Goal: Information Seeking & Learning: Learn about a topic

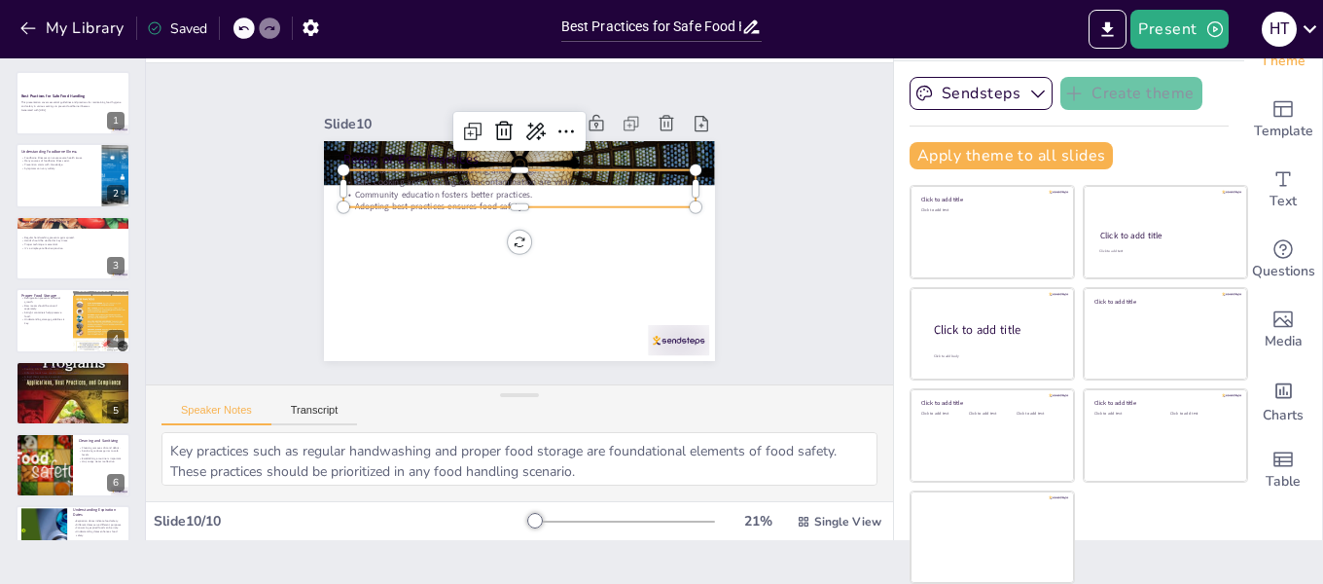
type input "32"
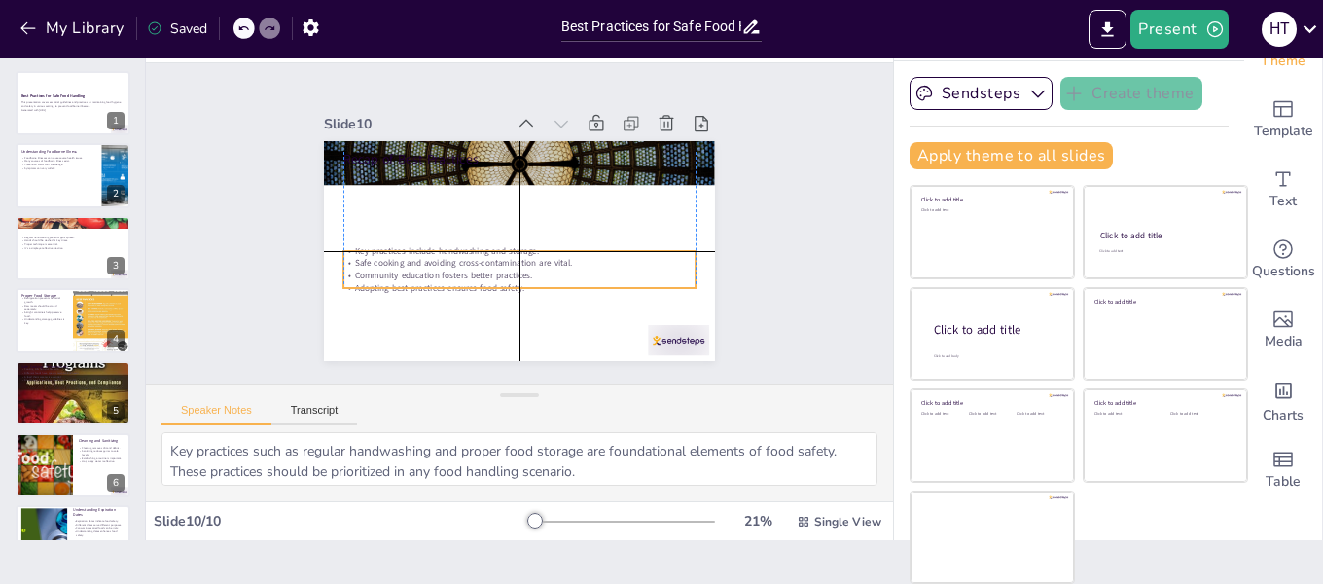
drag, startPoint x: 430, startPoint y: 198, endPoint x: 430, endPoint y: 275, distance: 77.8
click at [430, 281] on p "Adopting best practices ensures food safety." at bounding box center [519, 287] width 352 height 12
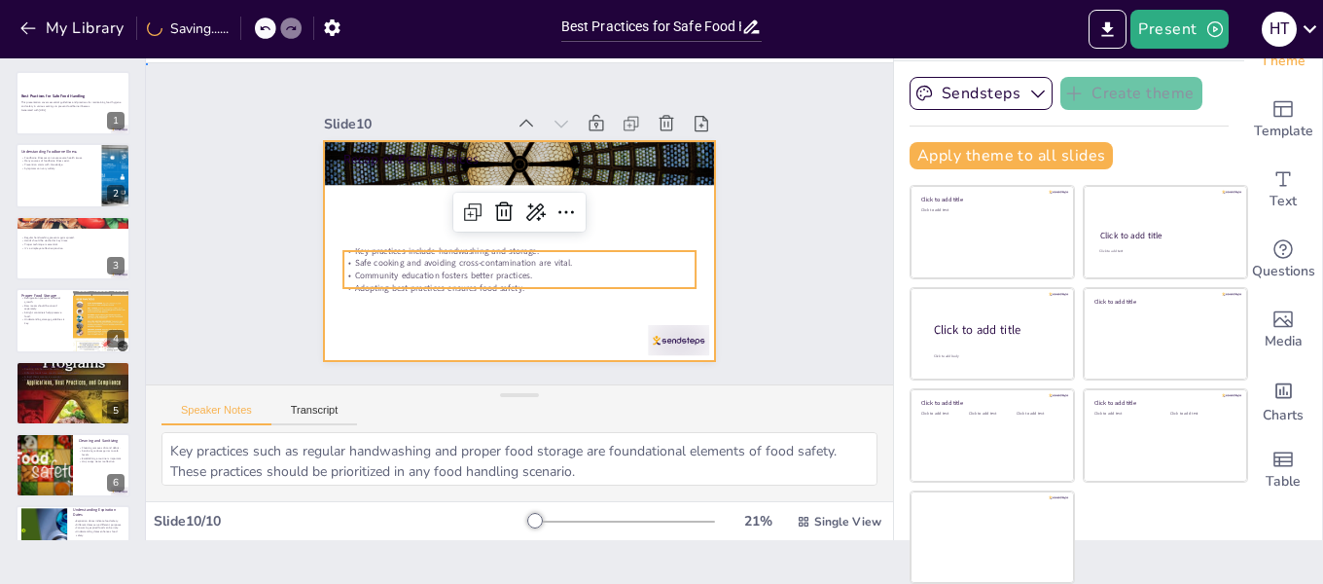
click at [380, 227] on div at bounding box center [519, 251] width 391 height 220
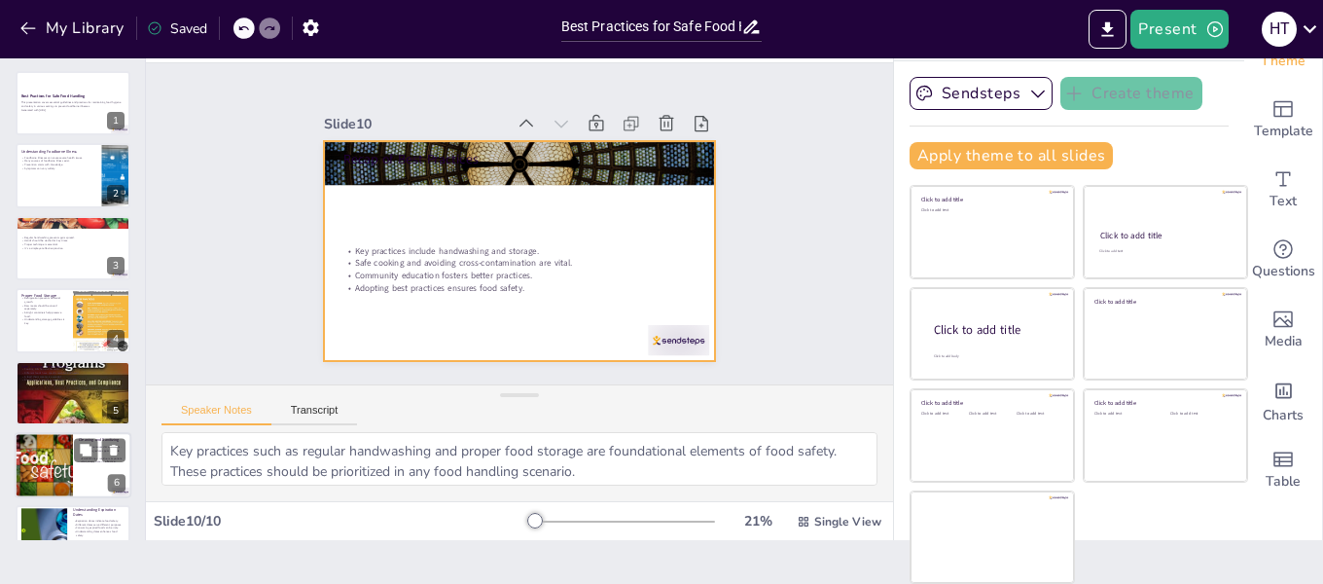
scroll to position [263, 0]
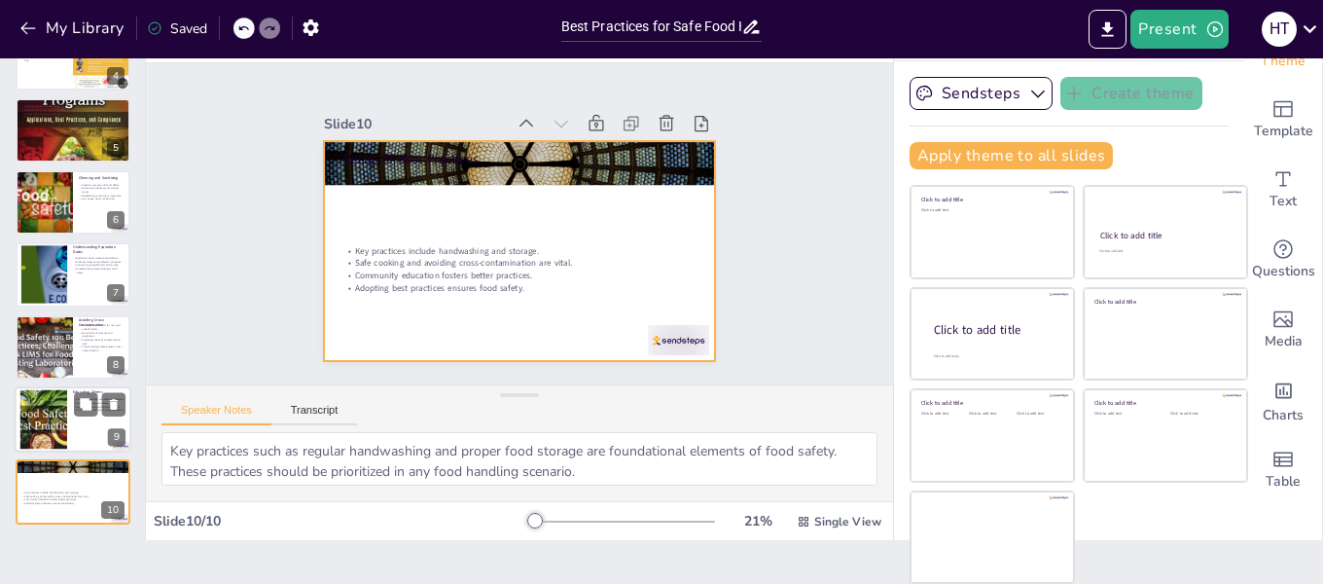
click at [75, 427] on div at bounding box center [73, 419] width 117 height 66
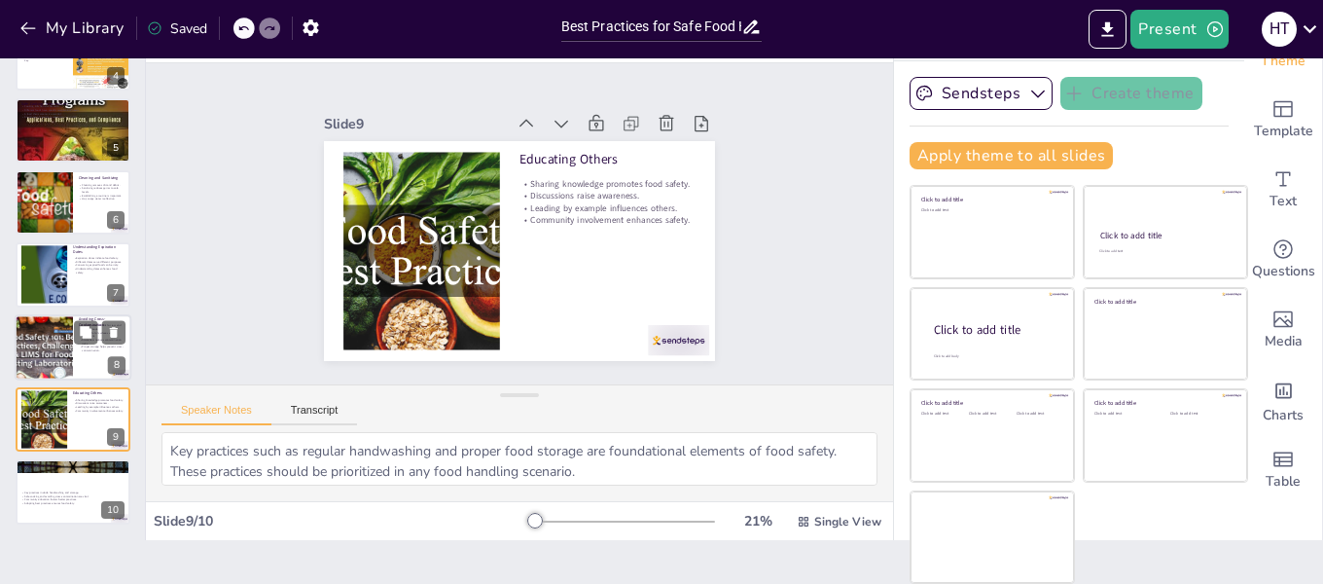
click at [68, 363] on div at bounding box center [44, 347] width 126 height 66
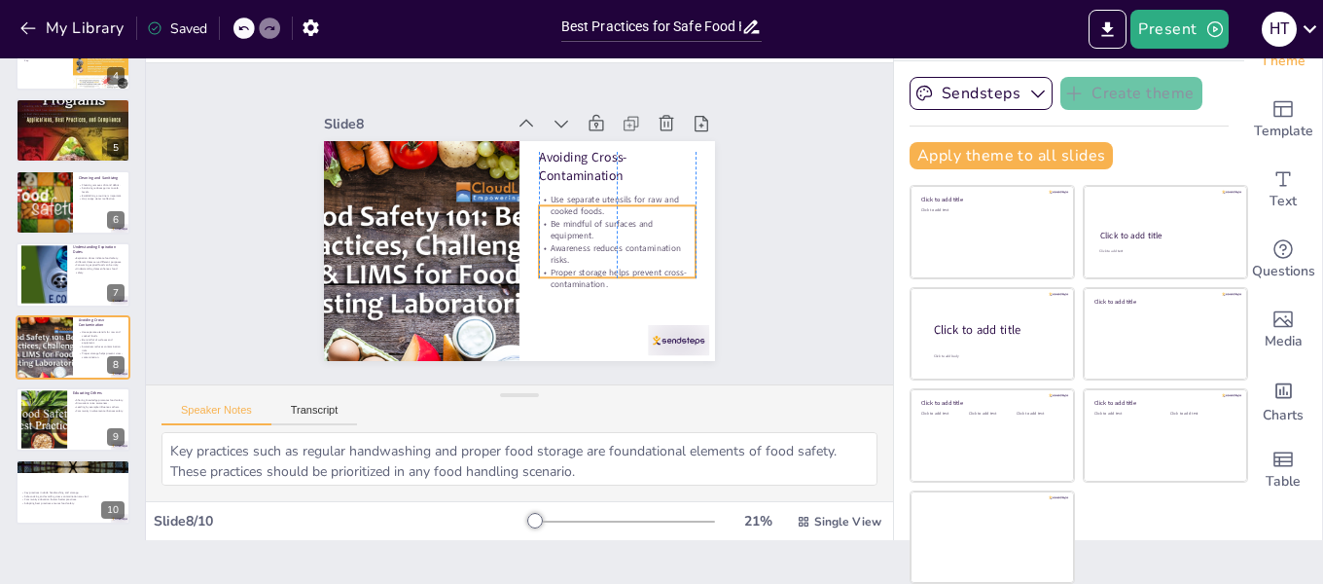
drag, startPoint x: 587, startPoint y: 246, endPoint x: 587, endPoint y: 269, distance: 22.4
click at [587, 269] on p "Proper storage helps prevent cross-contamination." at bounding box center [617, 279] width 157 height 24
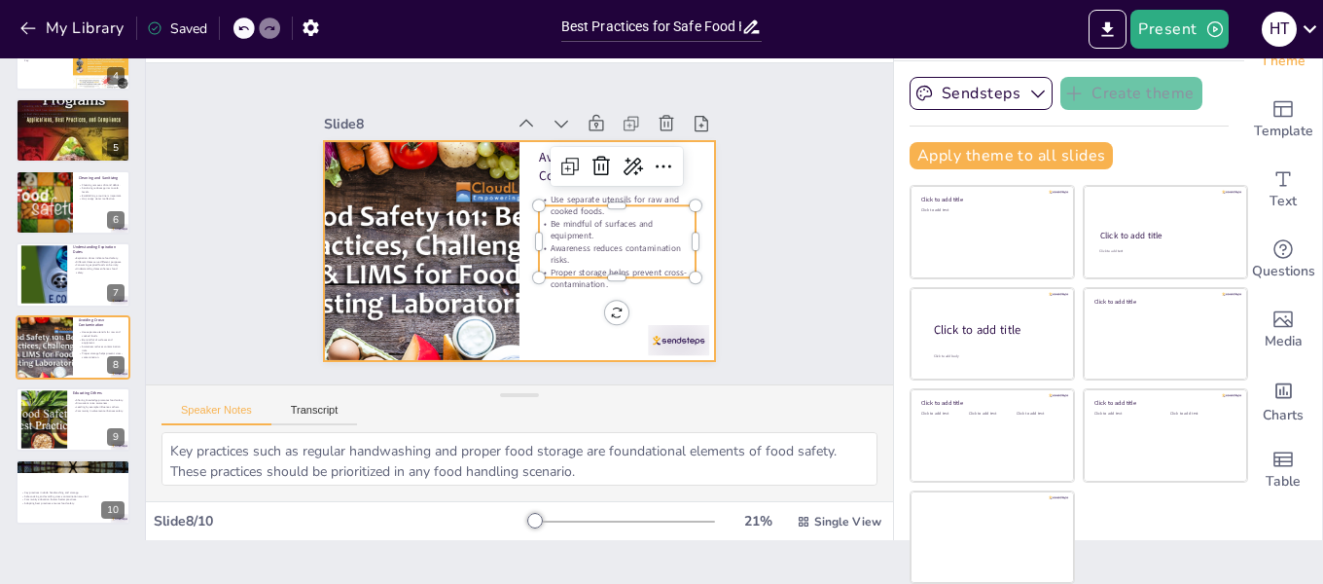
click at [561, 316] on div at bounding box center [519, 251] width 391 height 220
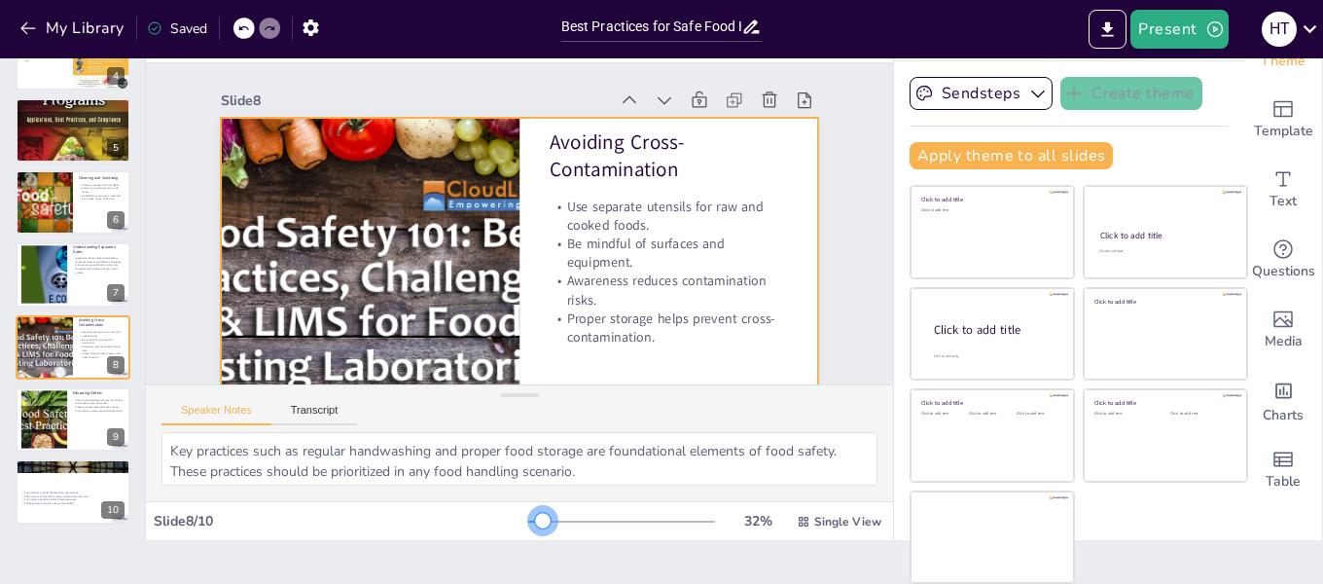
drag, startPoint x: 500, startPoint y: 522, endPoint x: 510, endPoint y: 533, distance: 14.5
click at [528, 533] on div "32 % Single View" at bounding box center [706, 521] width 357 height 31
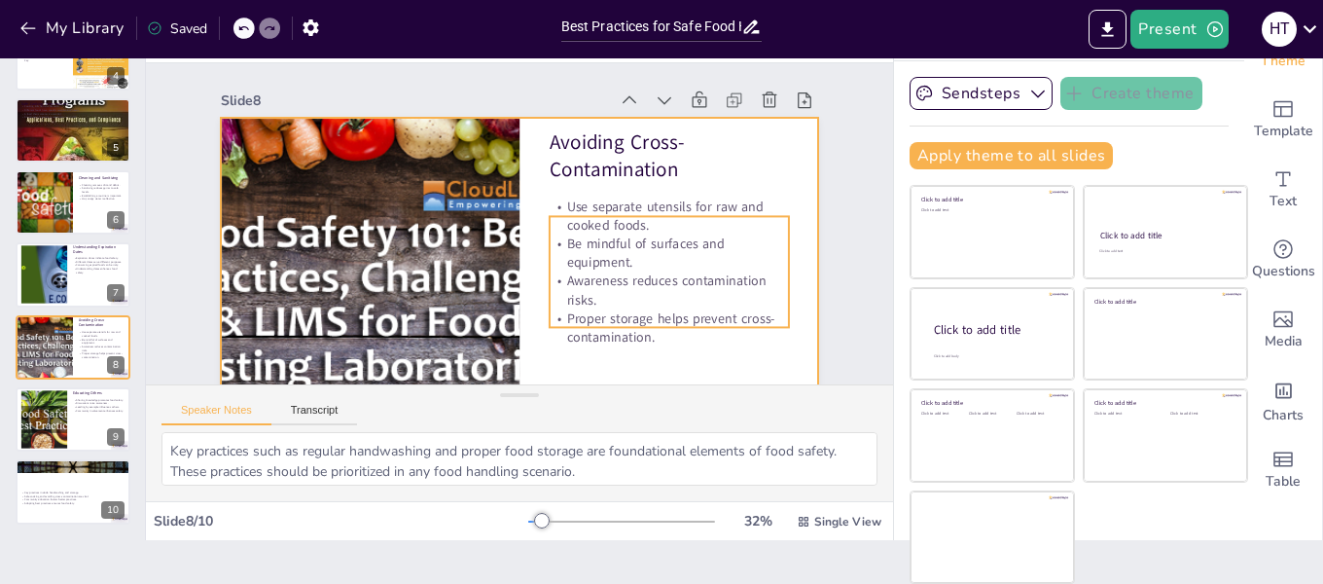
scroll to position [88, 0]
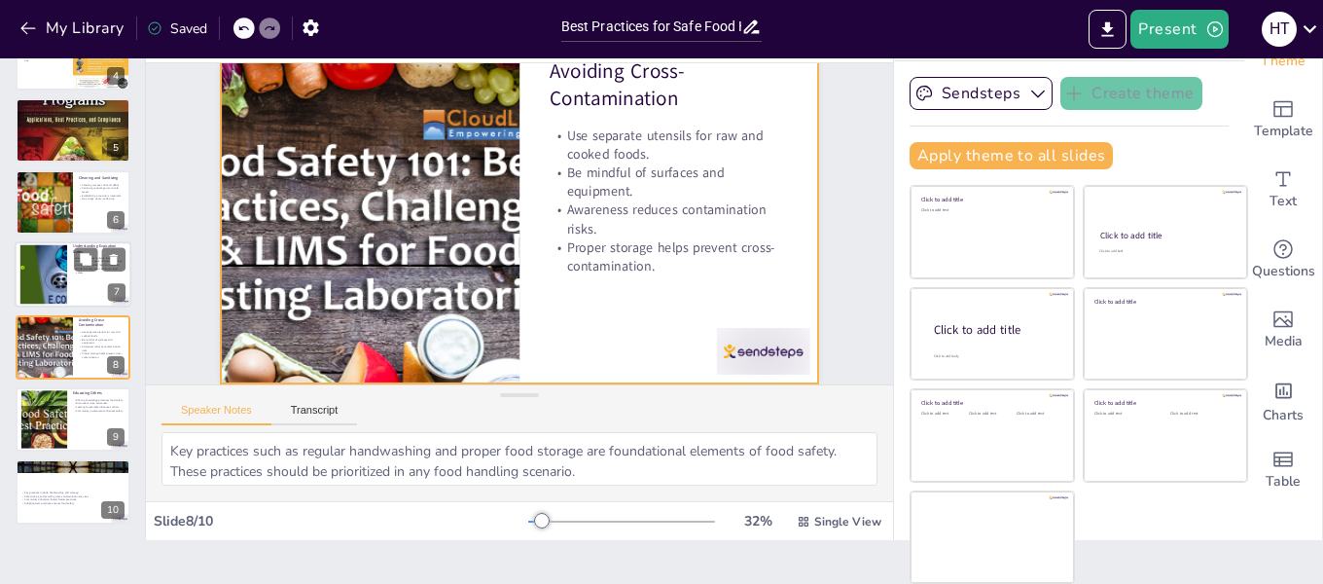
click at [58, 285] on div at bounding box center [43, 274] width 113 height 59
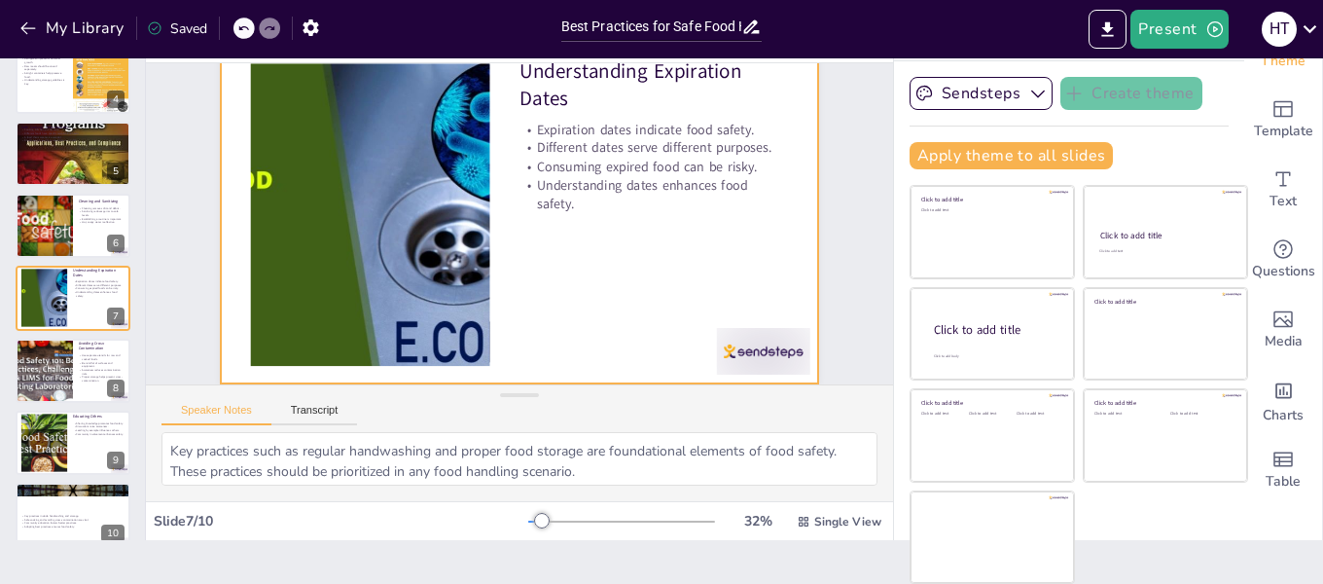
scroll to position [0, 0]
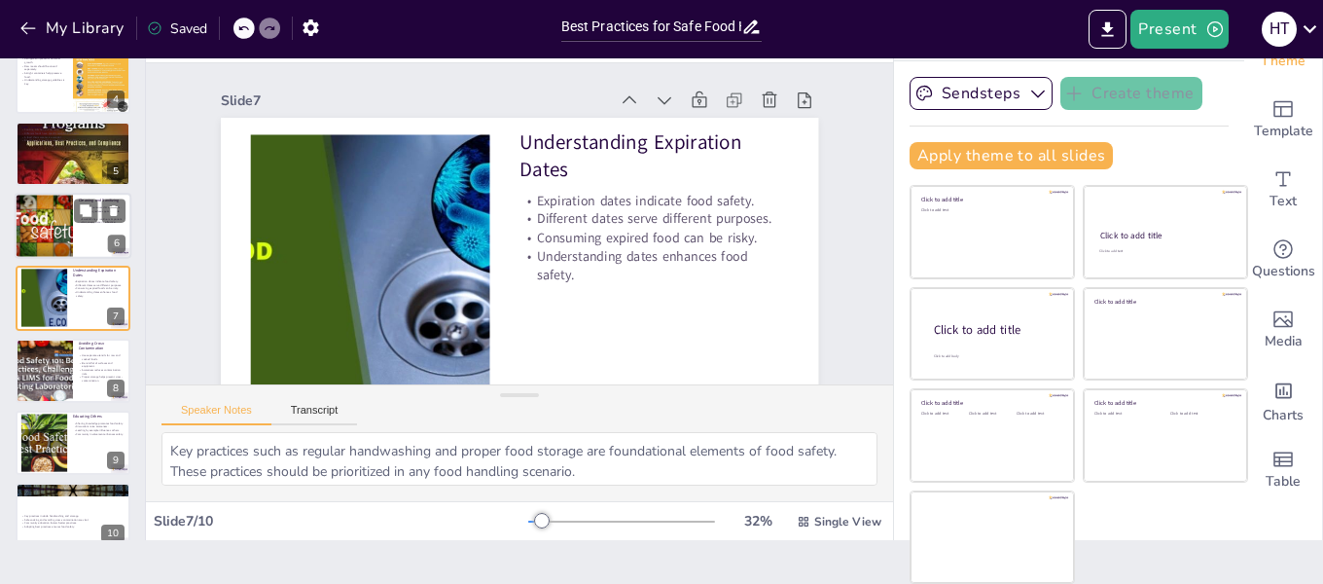
click at [72, 229] on div at bounding box center [43, 226] width 117 height 66
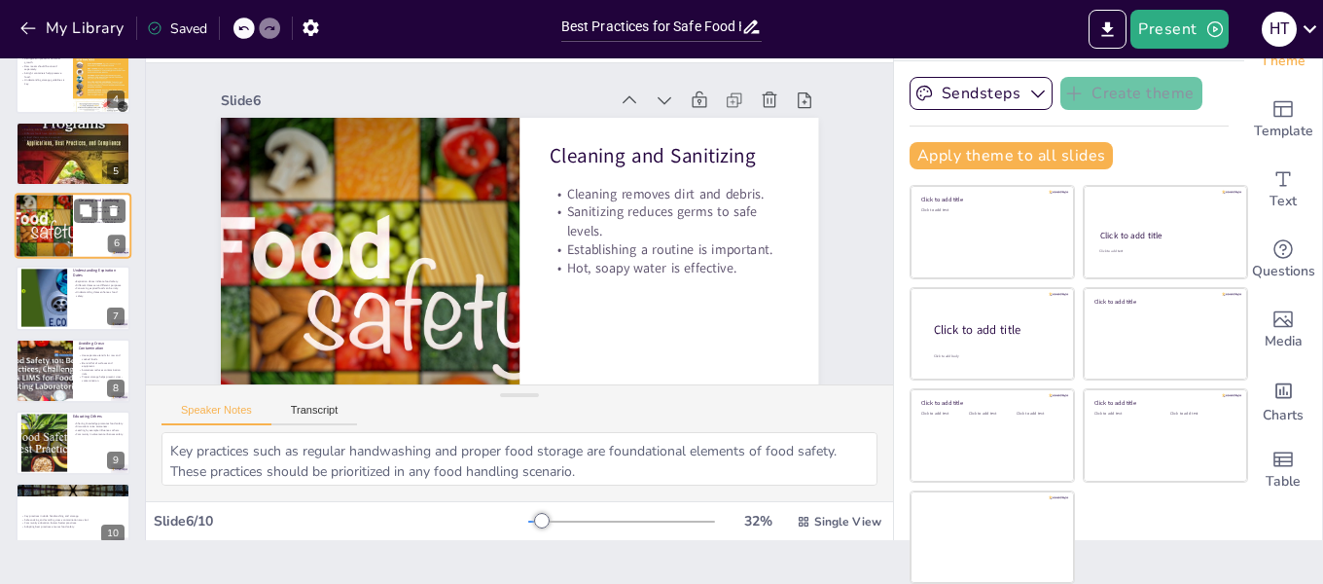
scroll to position [167, 0]
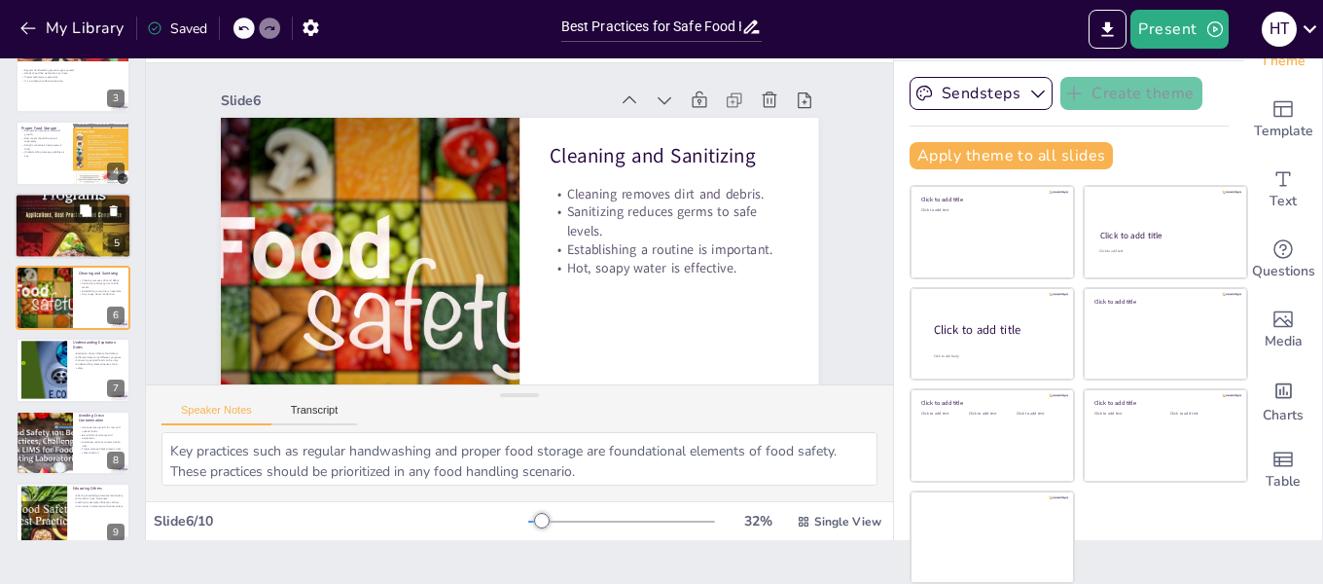
click at [50, 209] on p "A food thermometer is essential." at bounding box center [72, 208] width 105 height 4
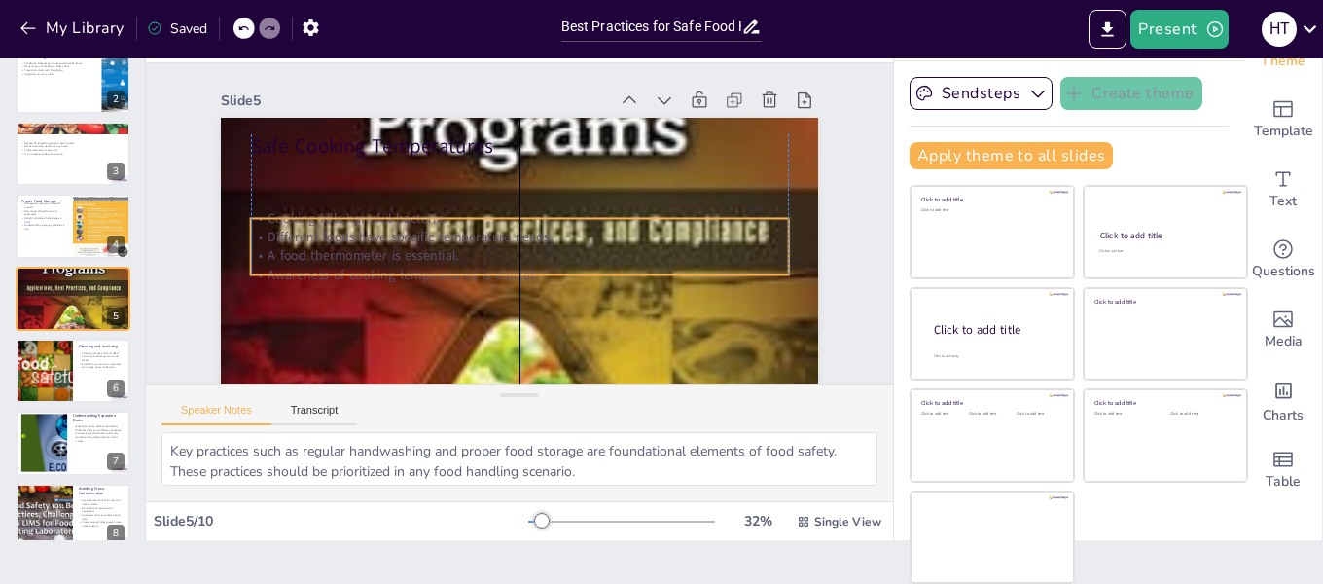
drag, startPoint x: 342, startPoint y: 212, endPoint x: 337, endPoint y: 270, distance: 57.6
click at [337, 270] on p "Awareness of cooking temperatures is crucial." at bounding box center [520, 274] width 538 height 18
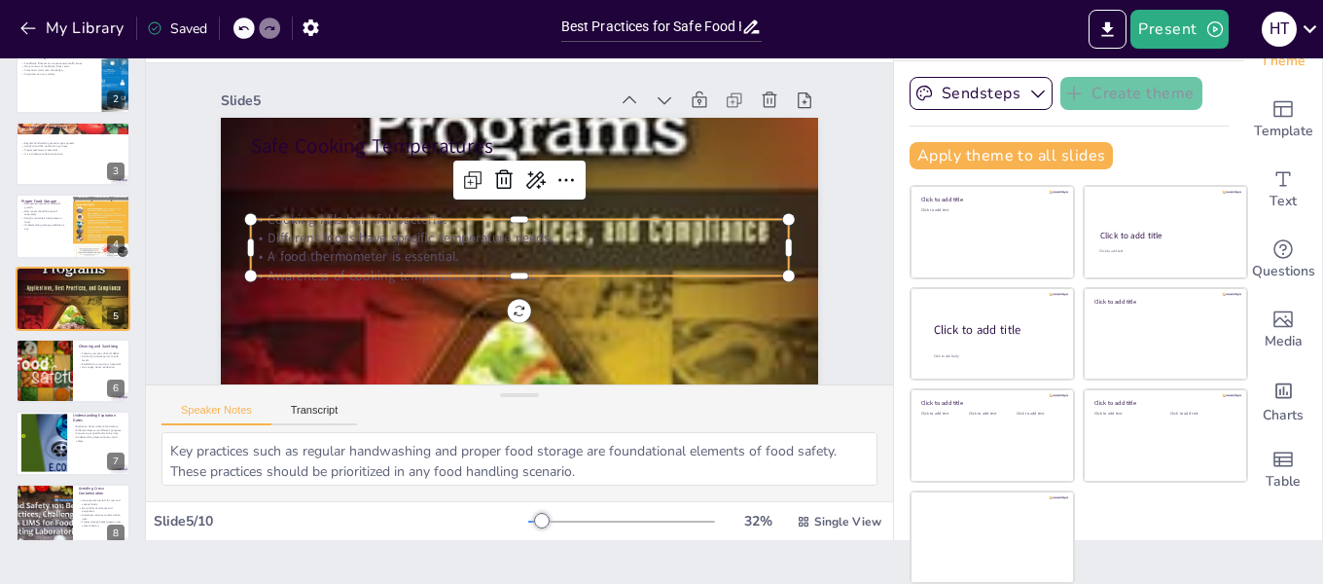
click at [343, 245] on p "Different foods have specific temperature needs." at bounding box center [520, 238] width 538 height 18
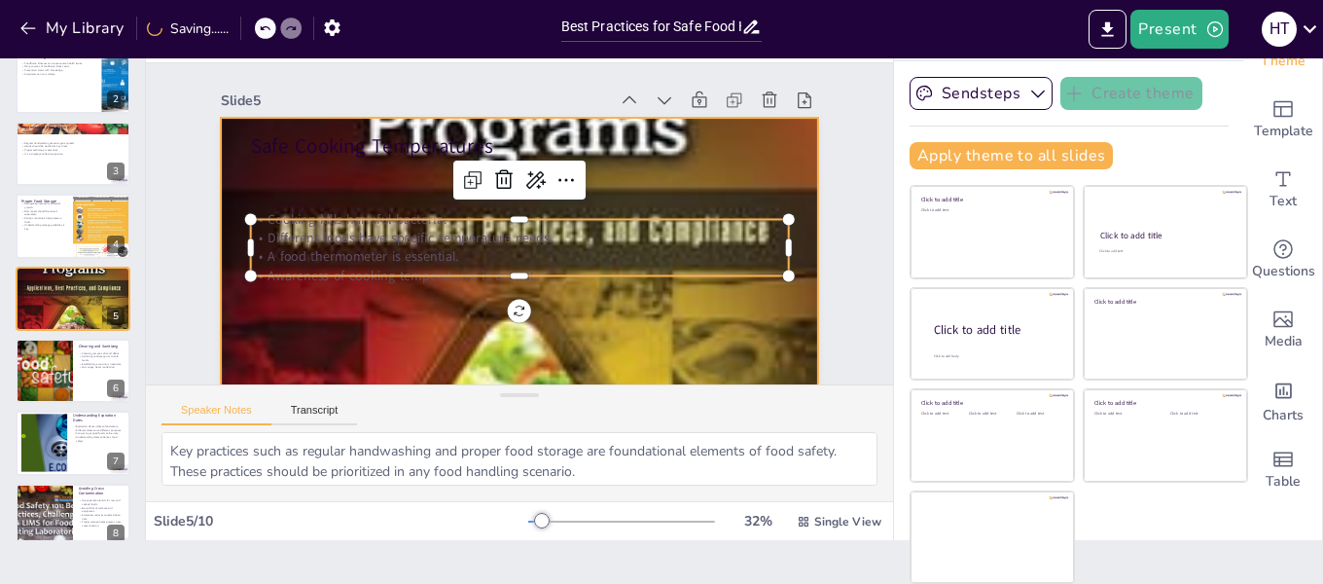
click at [643, 118] on div "Safe Cooking Temperatures Cooking kills harmful bacteria. Different foods have …" at bounding box center [519, 118] width 597 height 0
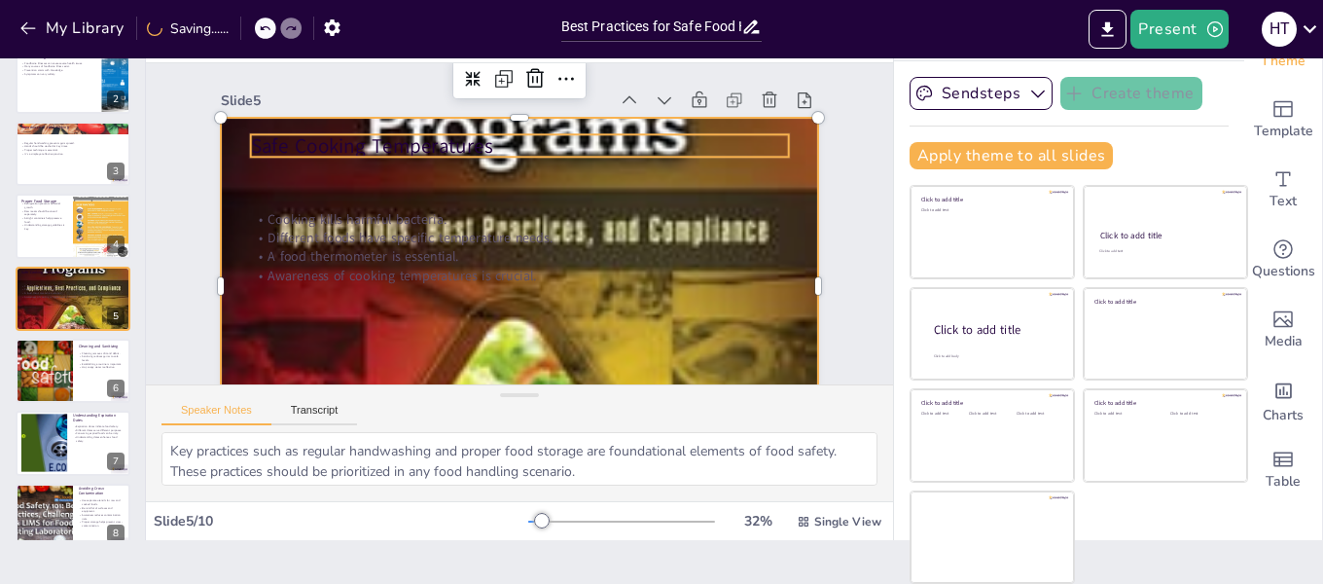
click at [642, 160] on p "Safe Cooking Temperatures" at bounding box center [520, 145] width 538 height 28
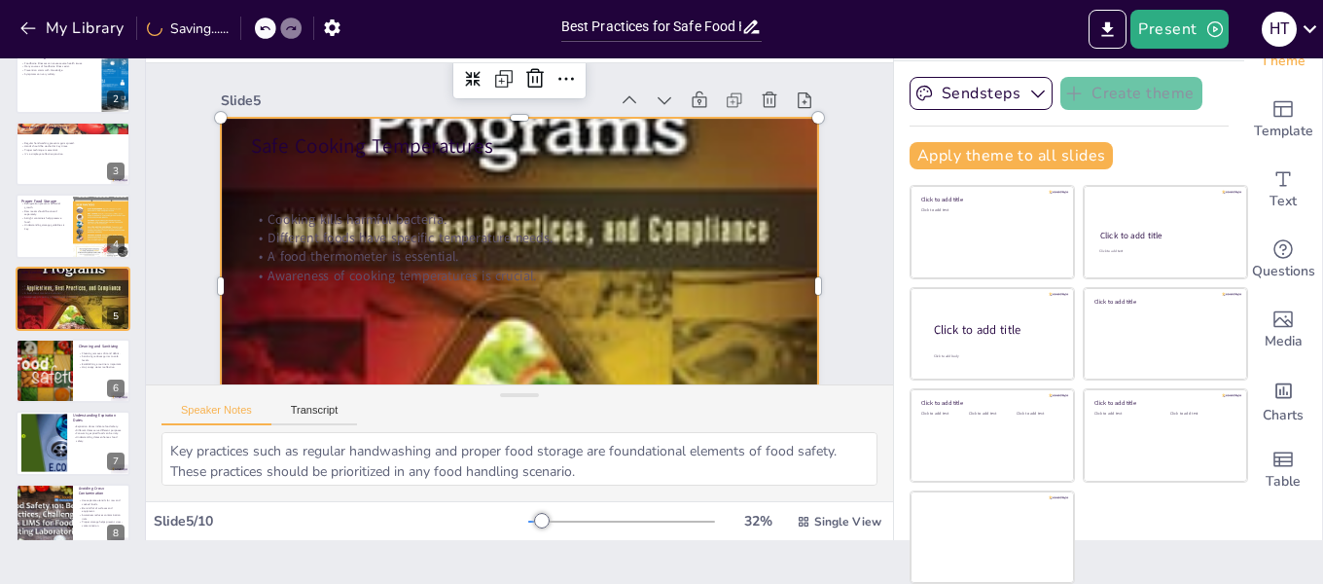
click at [681, 190] on div at bounding box center [519, 286] width 597 height 900
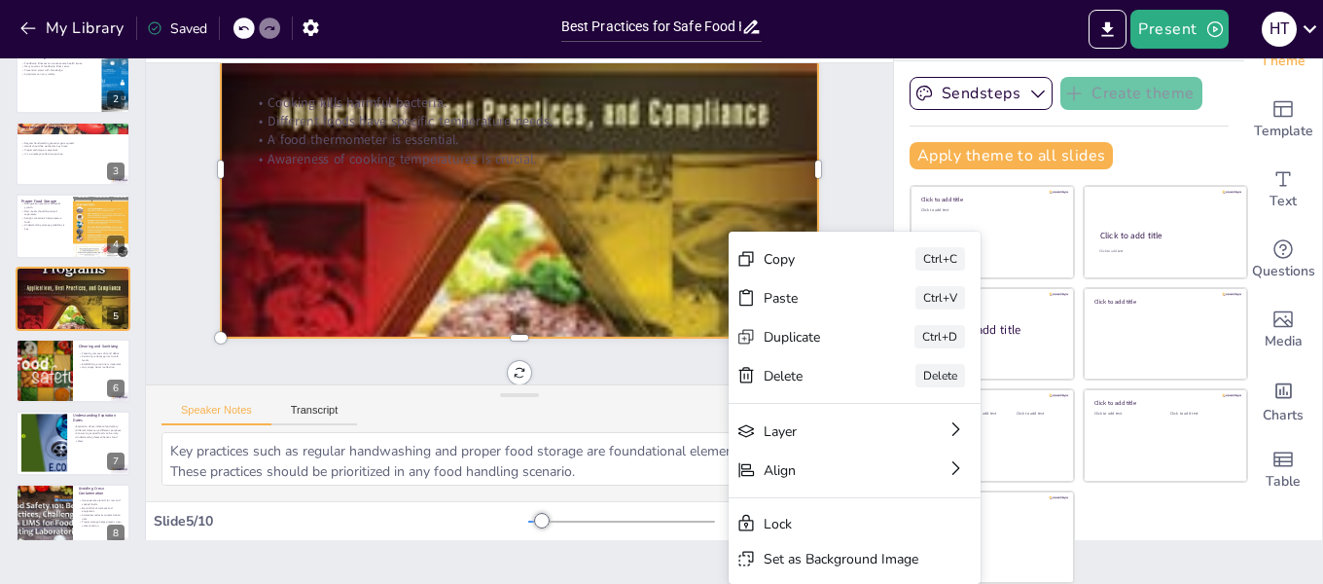
scroll to position [0, 0]
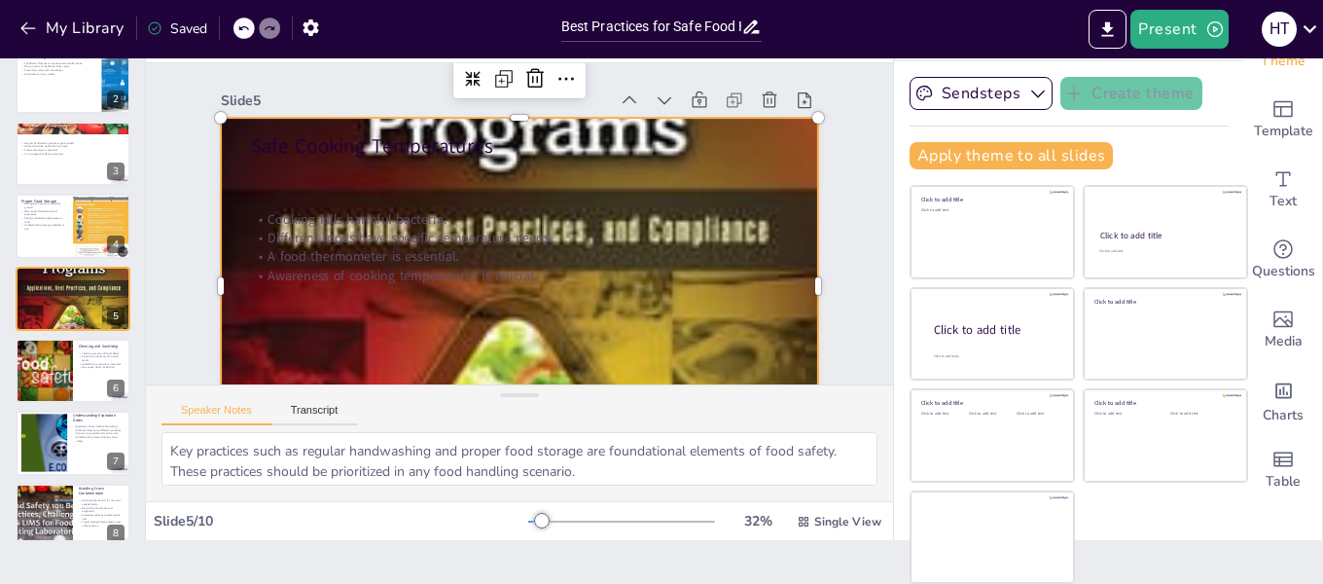
click at [671, 123] on div at bounding box center [519, 286] width 597 height 900
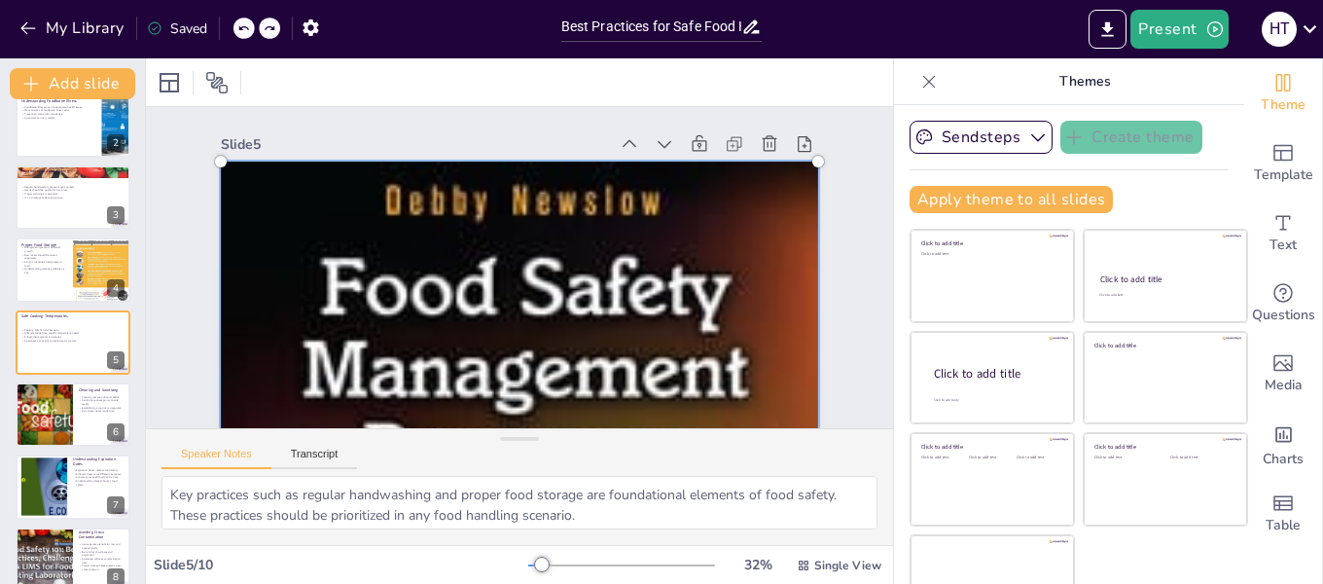
drag, startPoint x: 657, startPoint y: 112, endPoint x: 680, endPoint y: 577, distance: 465.7
click at [680, 577] on div "Slide 1 Best Practices for Safe Food Handling This presentation covers essentia…" at bounding box center [519, 320] width 747 height 525
drag, startPoint x: 661, startPoint y: 262, endPoint x: 675, endPoint y: 552, distance: 290.3
click at [675, 552] on div "Slide 1 Best Practices for Safe Food Handling This presentation covers essentia…" at bounding box center [519, 320] width 747 height 525
click at [839, 303] on div "Slide 1 Best Practices for Safe Food Handling This presentation covers essentia…" at bounding box center [519, 302] width 706 height 391
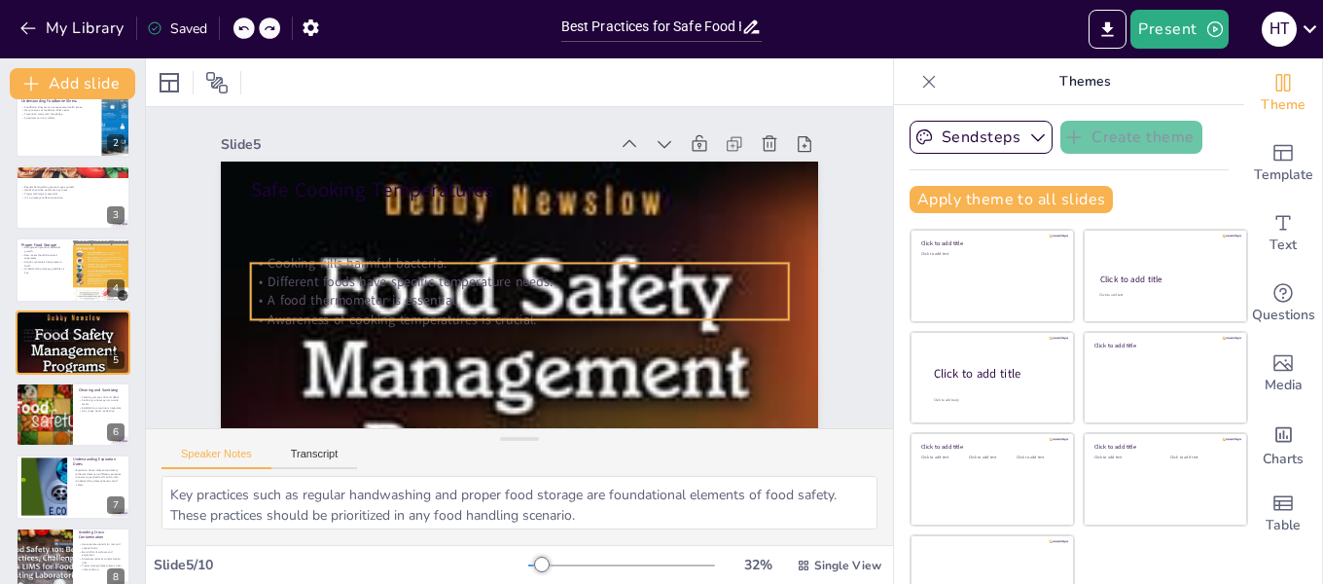
click at [418, 268] on p "Cooking kills harmful bacteria." at bounding box center [520, 263] width 538 height 18
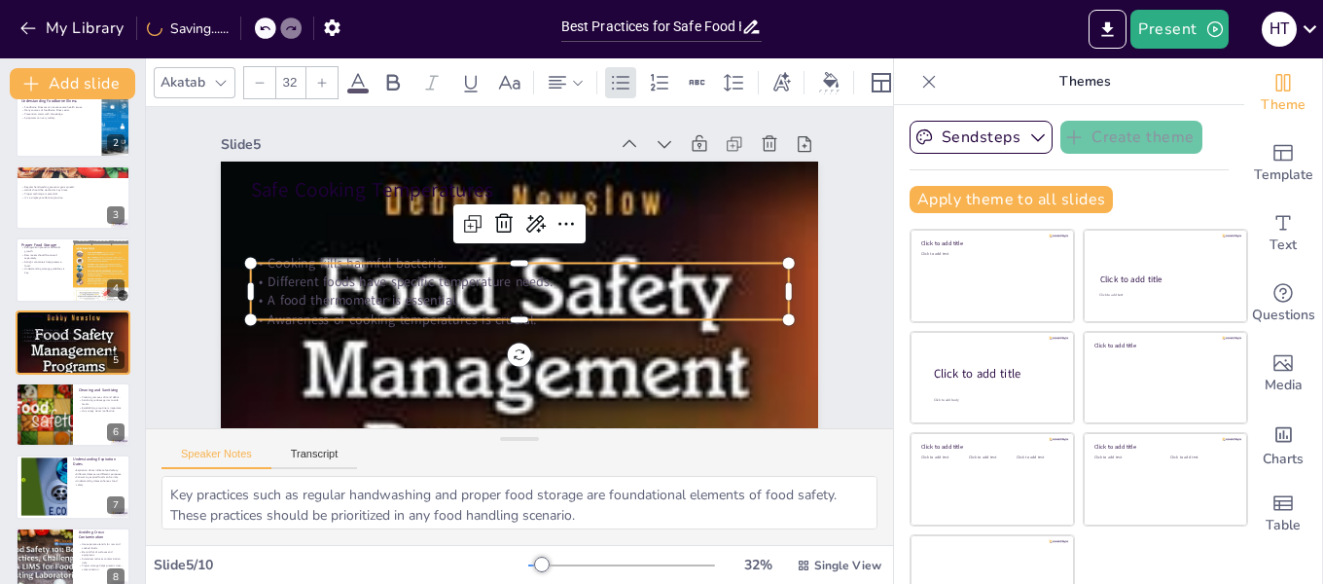
click at [266, 287] on p "Different foods have specific temperature needs." at bounding box center [520, 281] width 538 height 18
click at [431, 286] on p "Different foods have specific temperature needs." at bounding box center [520, 281] width 538 height 18
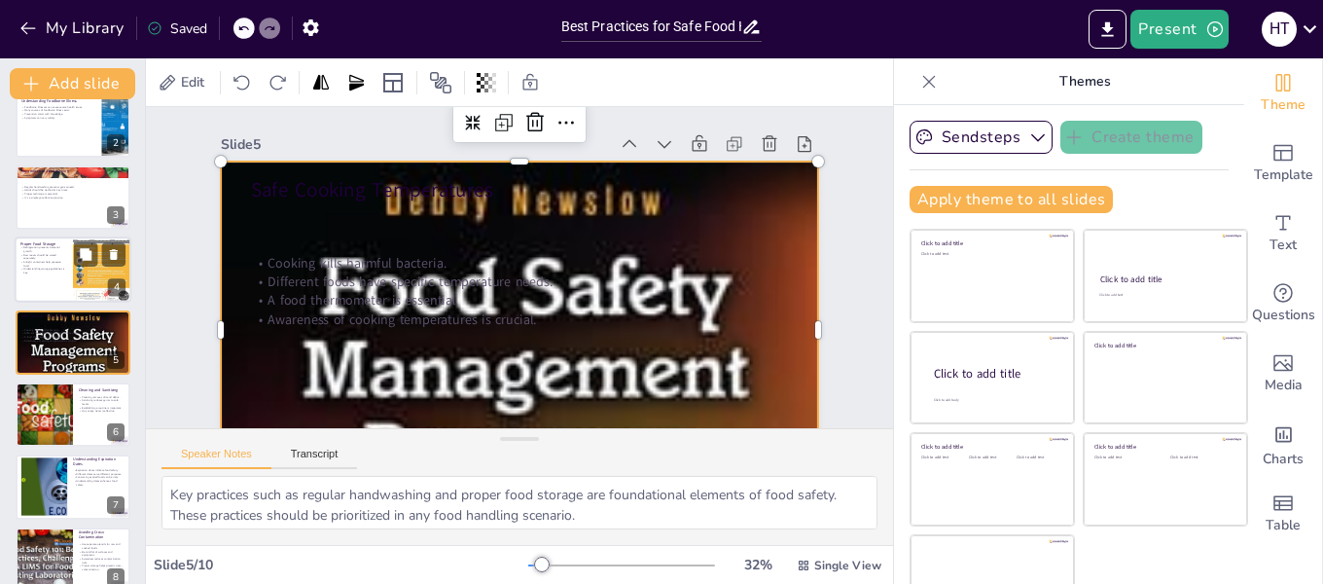
click at [34, 264] on p "Airtight containers help preserve food." at bounding box center [43, 264] width 47 height 7
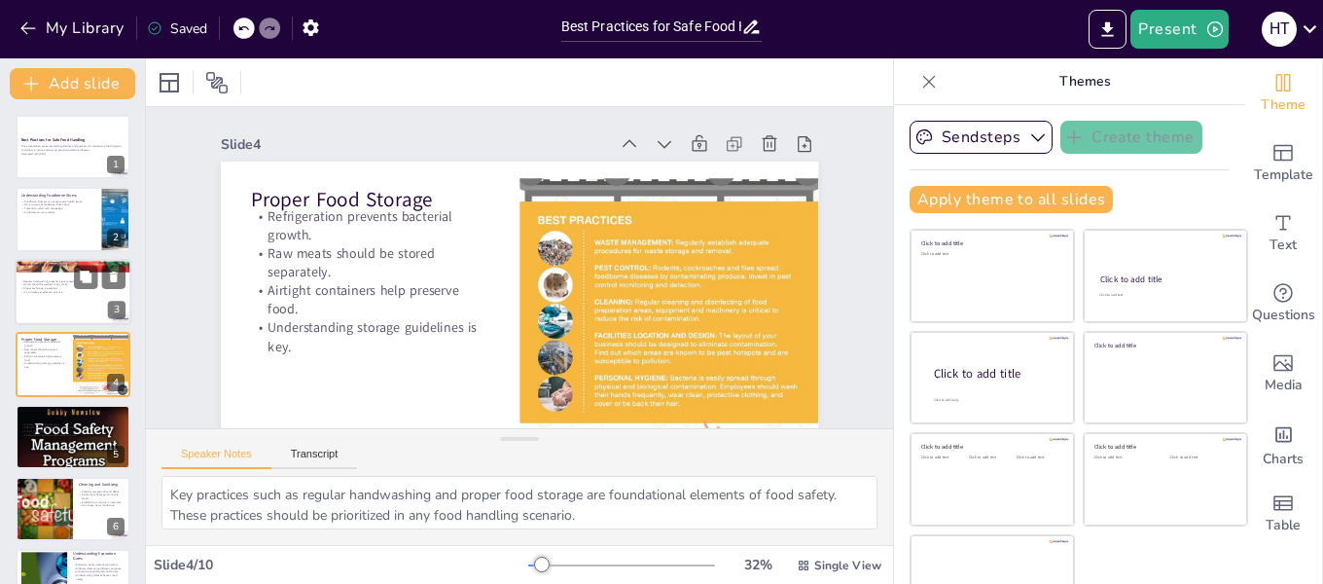
click at [42, 288] on p "Proper technique is essential." at bounding box center [72, 288] width 105 height 4
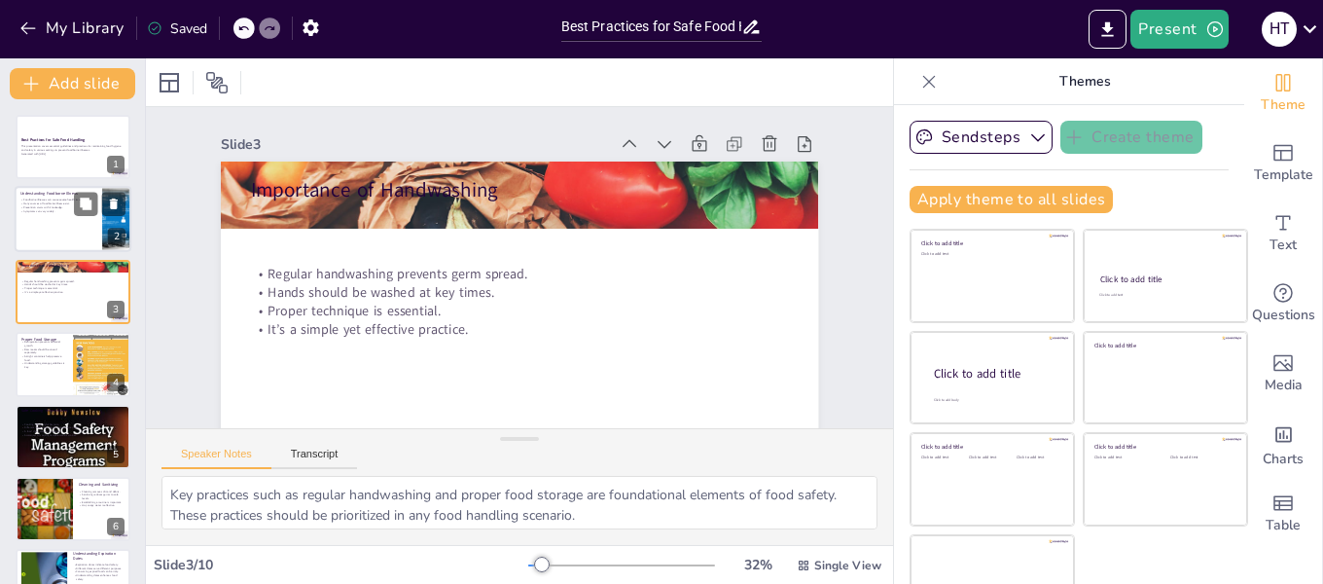
click at [37, 225] on div at bounding box center [73, 220] width 117 height 66
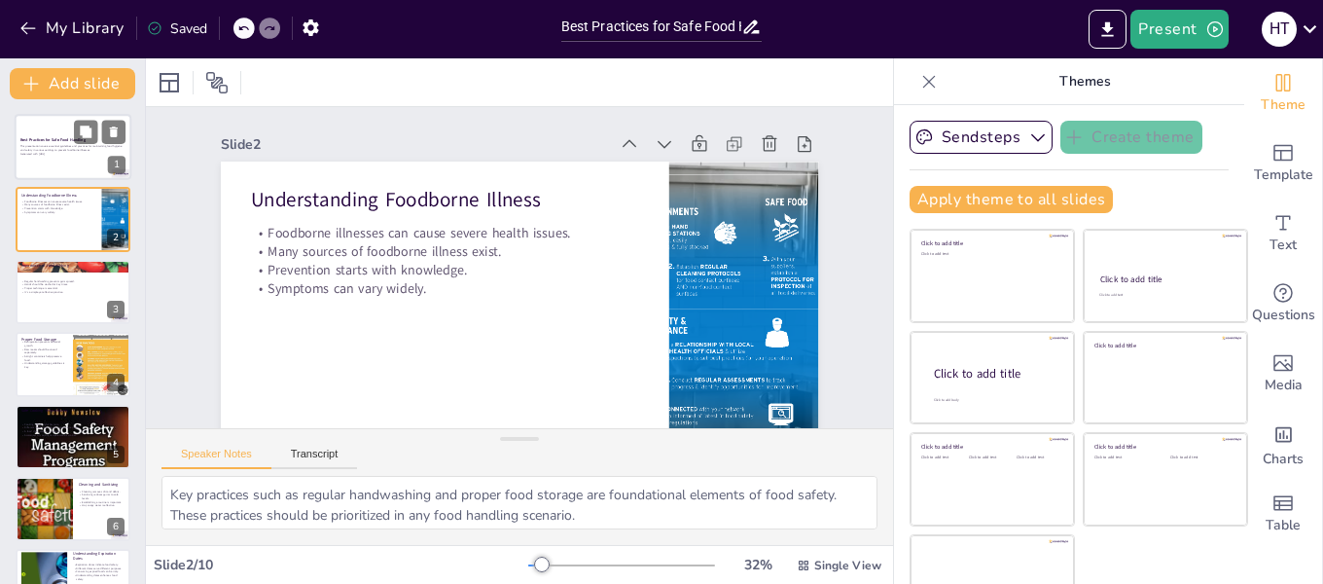
click at [55, 158] on div at bounding box center [73, 147] width 117 height 66
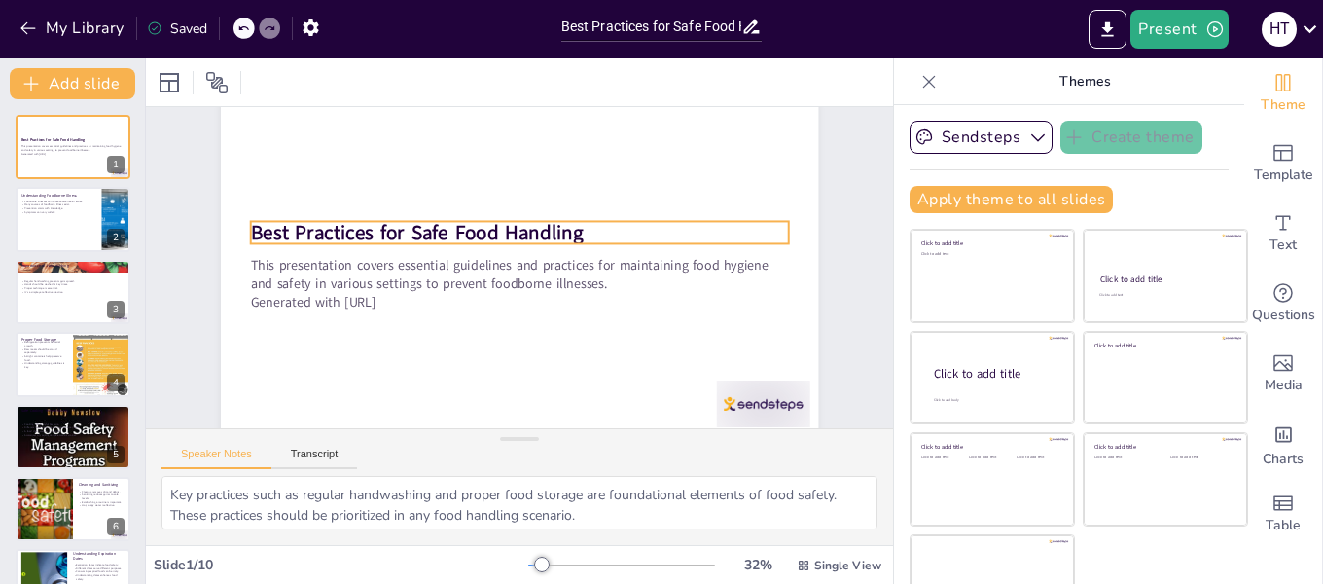
scroll to position [87, 0]
